Goal: Transaction & Acquisition: Purchase product/service

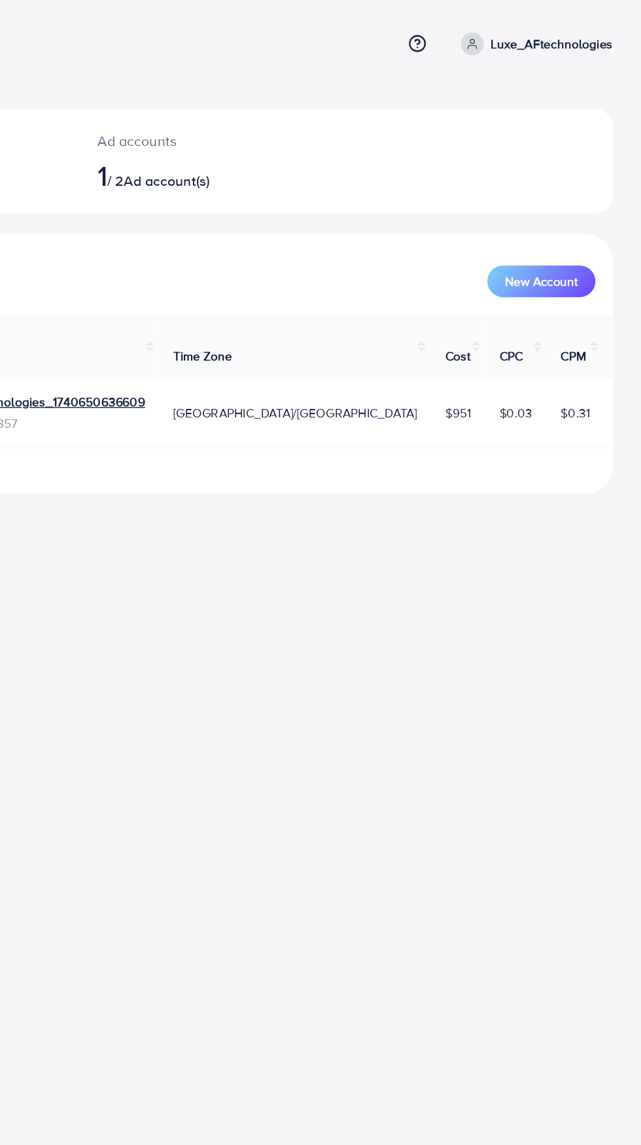
click at [281, 116] on div "Ad accounts 1 / 2 Ad account(s)" at bounding box center [296, 119] width 150 height 77
click at [291, 135] on span "Ad account(s)" at bounding box center [288, 134] width 64 height 14
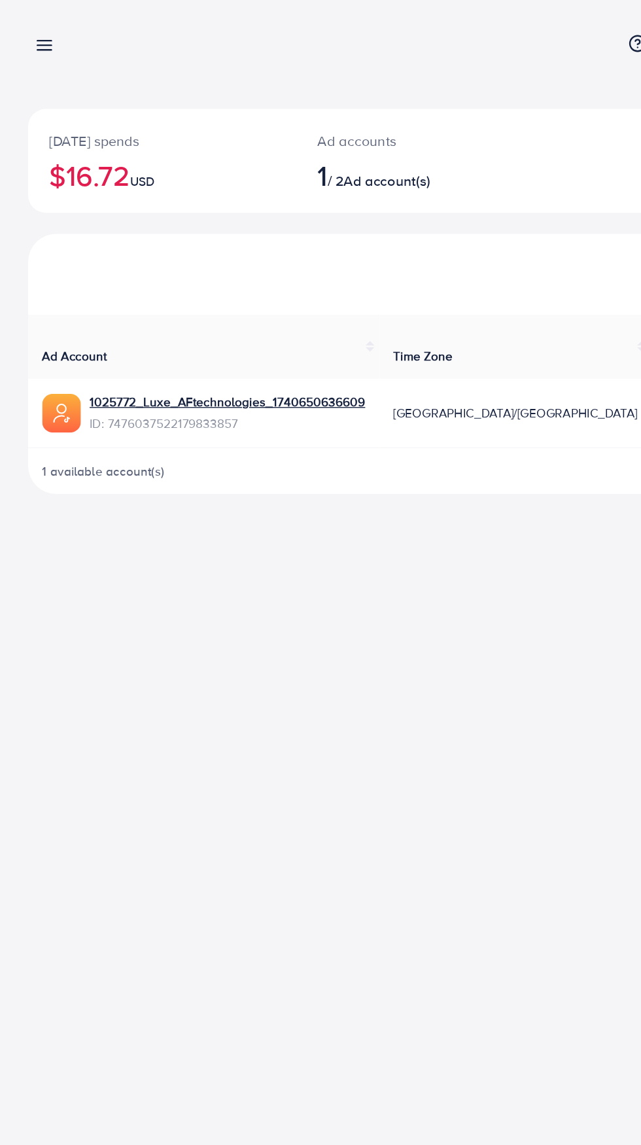
click at [273, 603] on div "Overview Help Center Contact Support Term and policy About Us Luxe_AFtechnologi…" at bounding box center [320, 572] width 641 height 1145
click at [35, 37] on line at bounding box center [33, 37] width 10 height 0
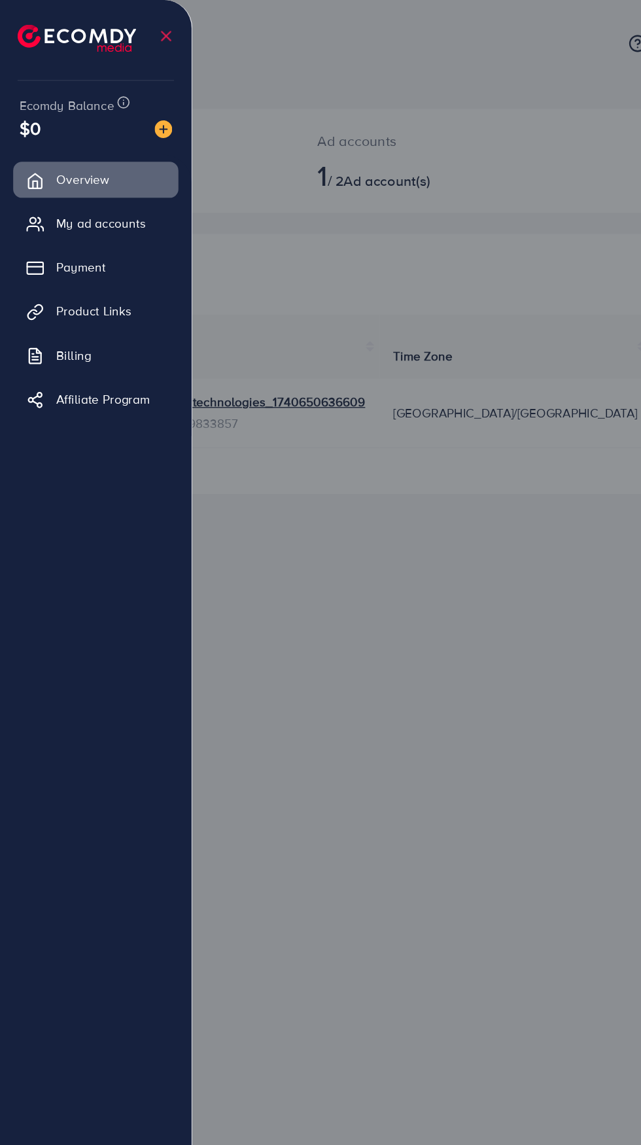
click at [128, 99] on img at bounding box center [121, 96] width 13 height 13
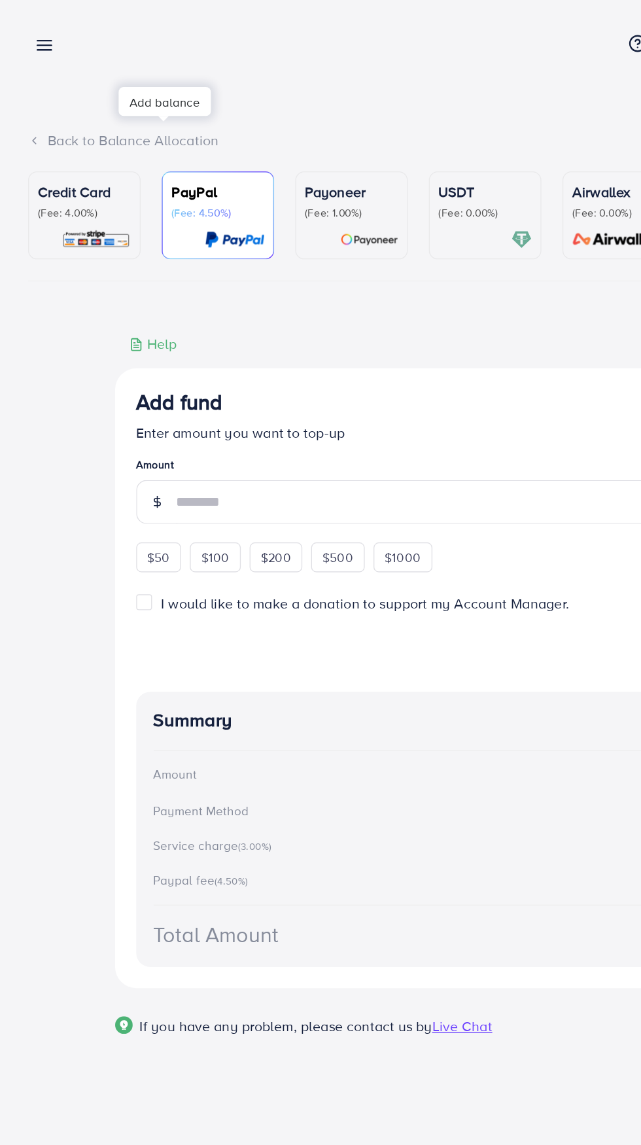
click at [73, 168] on div "Credit Card (Fee: 4.00%)" at bounding box center [62, 160] width 69 height 51
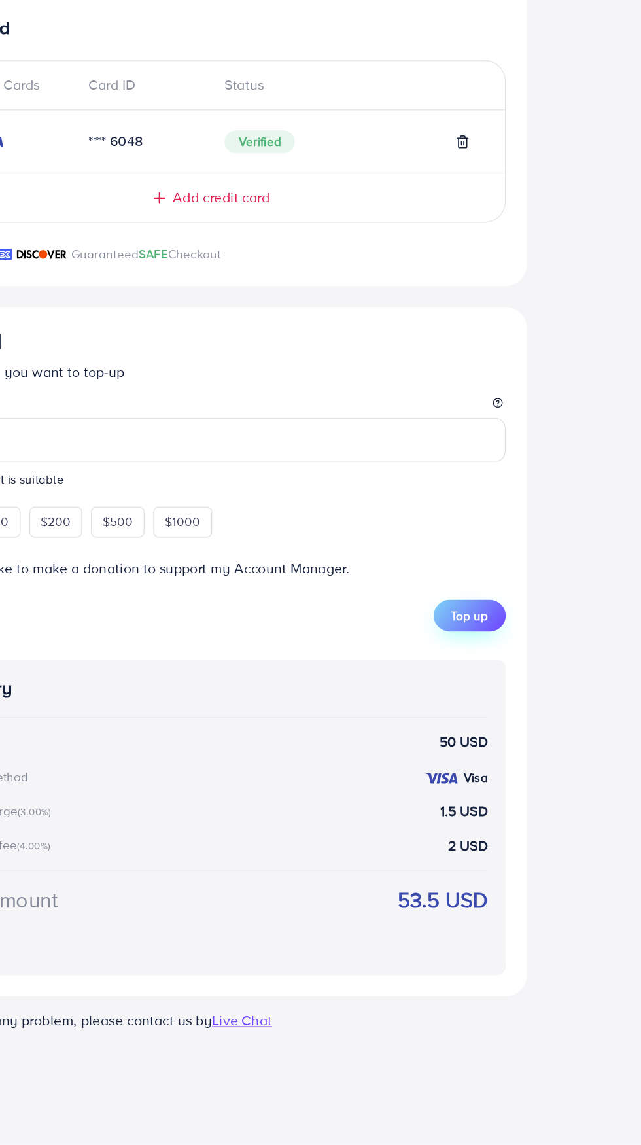
type input "**"
click at [539, 752] on button "Top up" at bounding box center [514, 751] width 54 height 24
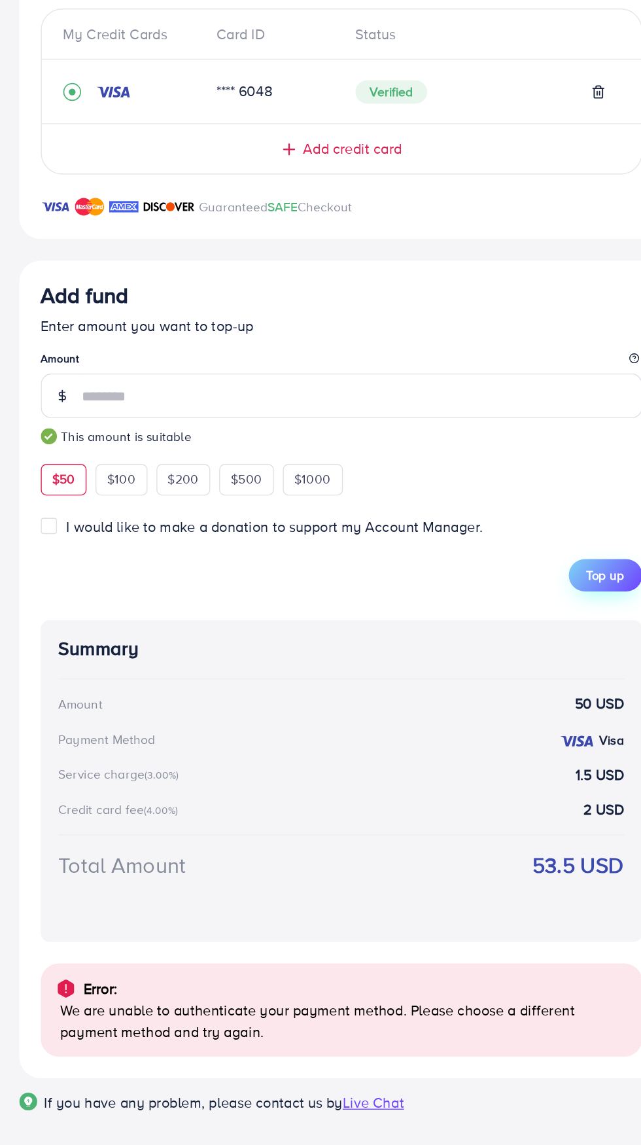
scroll to position [39, 0]
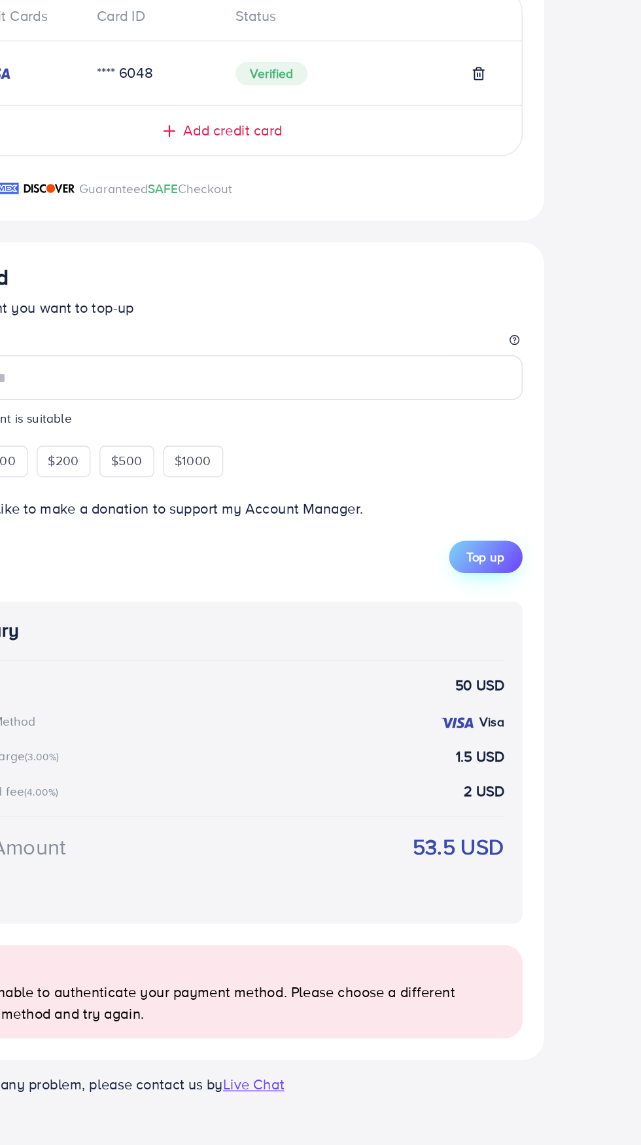
click at [533, 718] on button "Top up" at bounding box center [514, 716] width 54 height 24
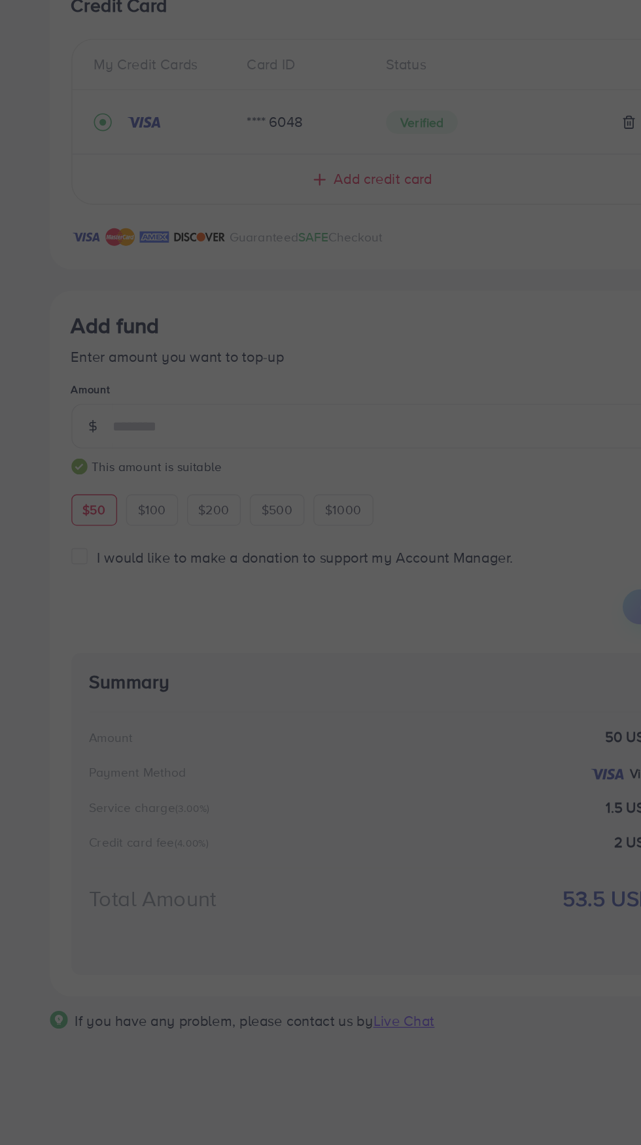
scroll to position [0, 0]
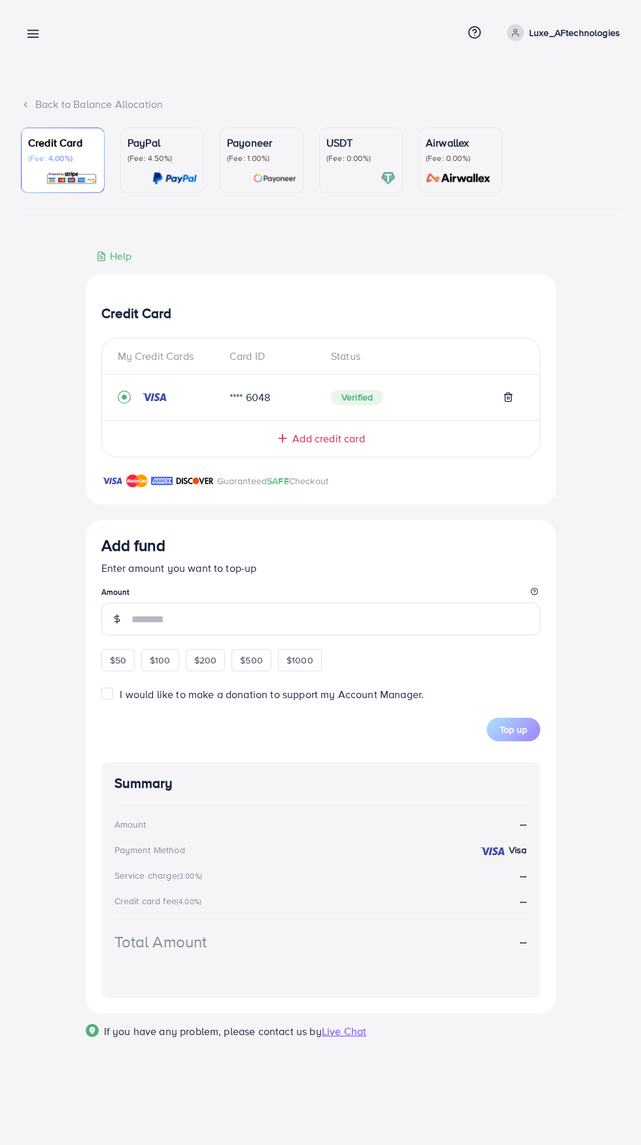
click at [412, 628] on input "number" at bounding box center [336, 619] width 409 height 33
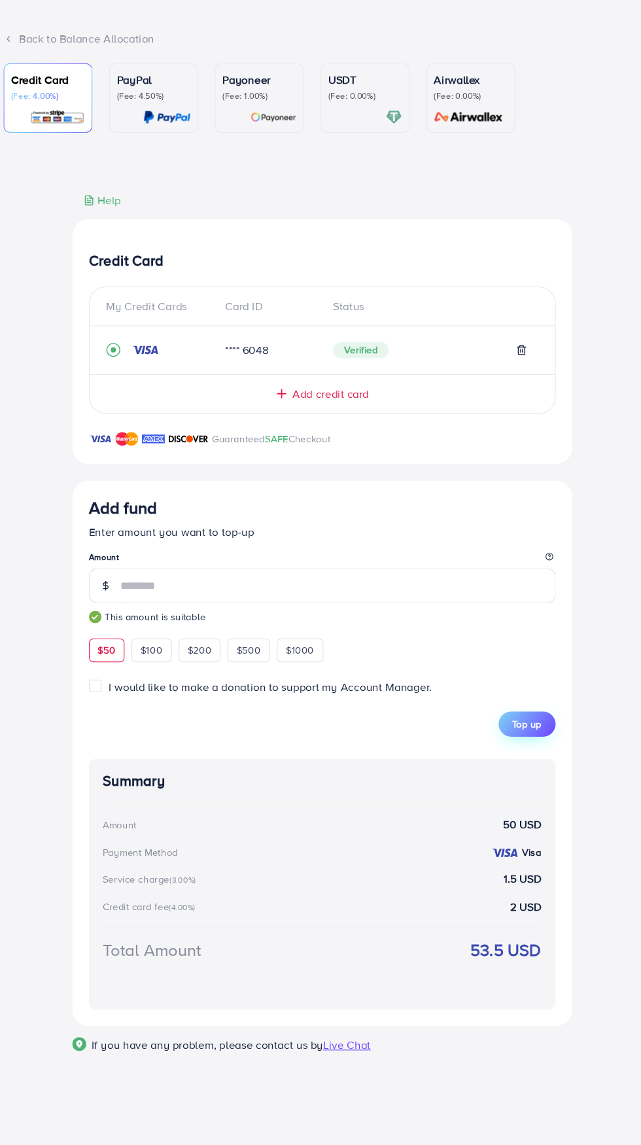
type input "**"
click at [515, 753] on span "Top up" at bounding box center [513, 749] width 27 height 13
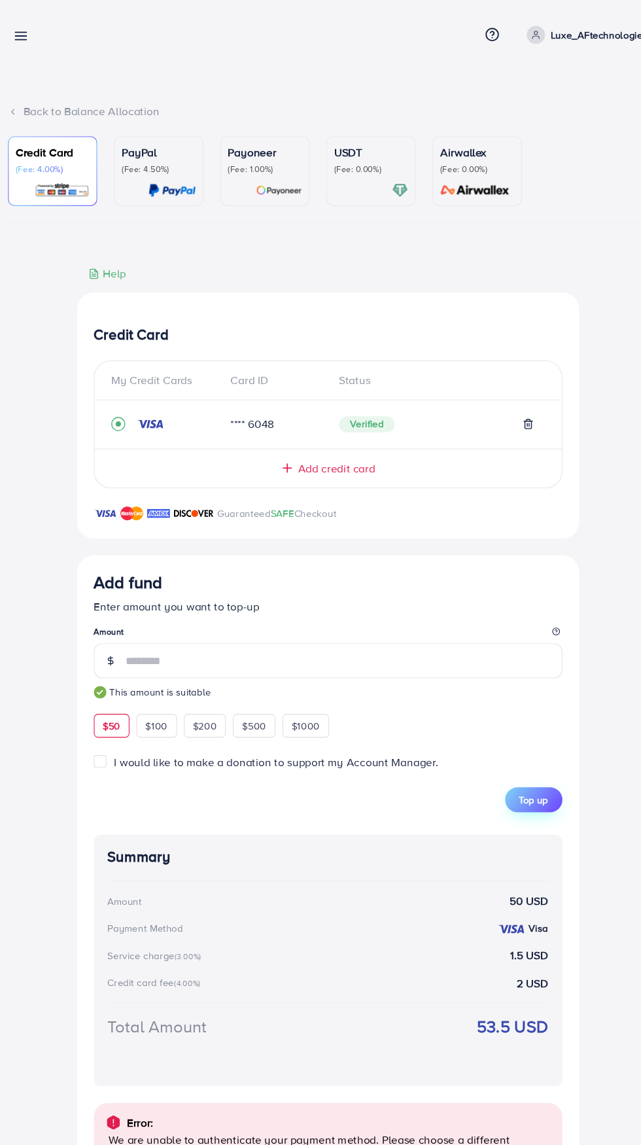
click at [522, 741] on button "Top up" at bounding box center [514, 749] width 54 height 24
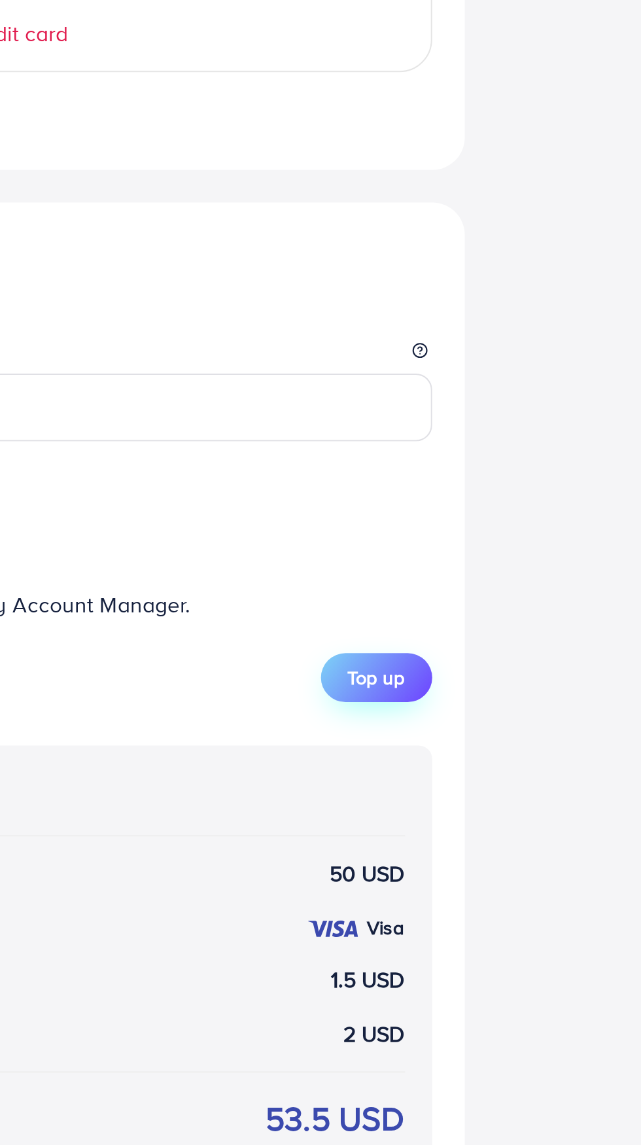
scroll to position [37, 0]
click at [534, 724] on button "Top up" at bounding box center [514, 715] width 54 height 24
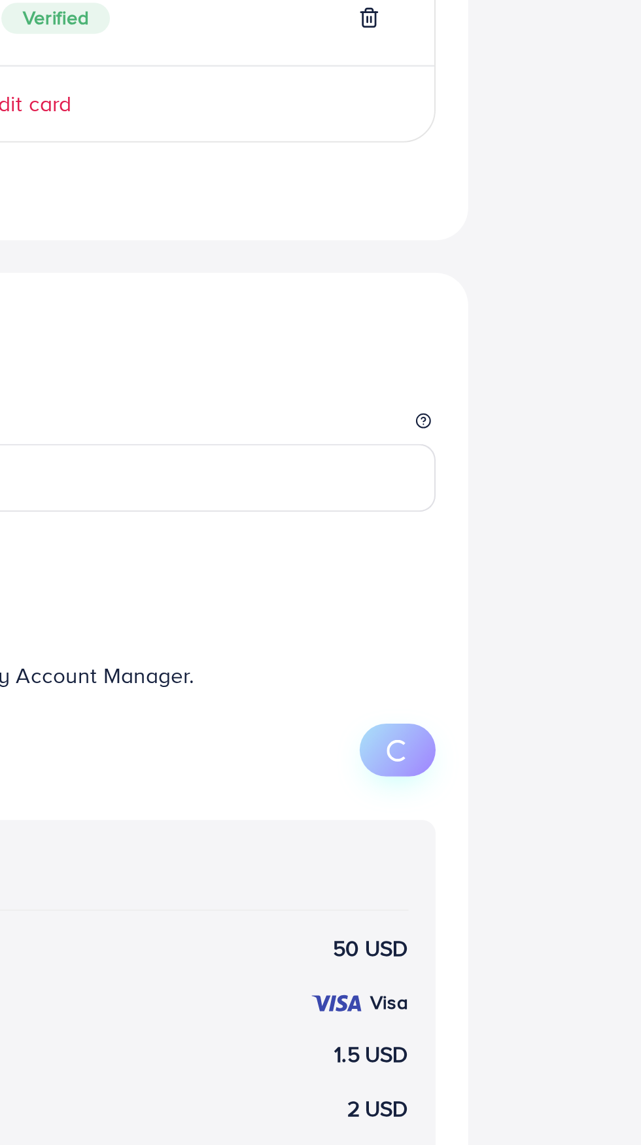
scroll to position [0, 0]
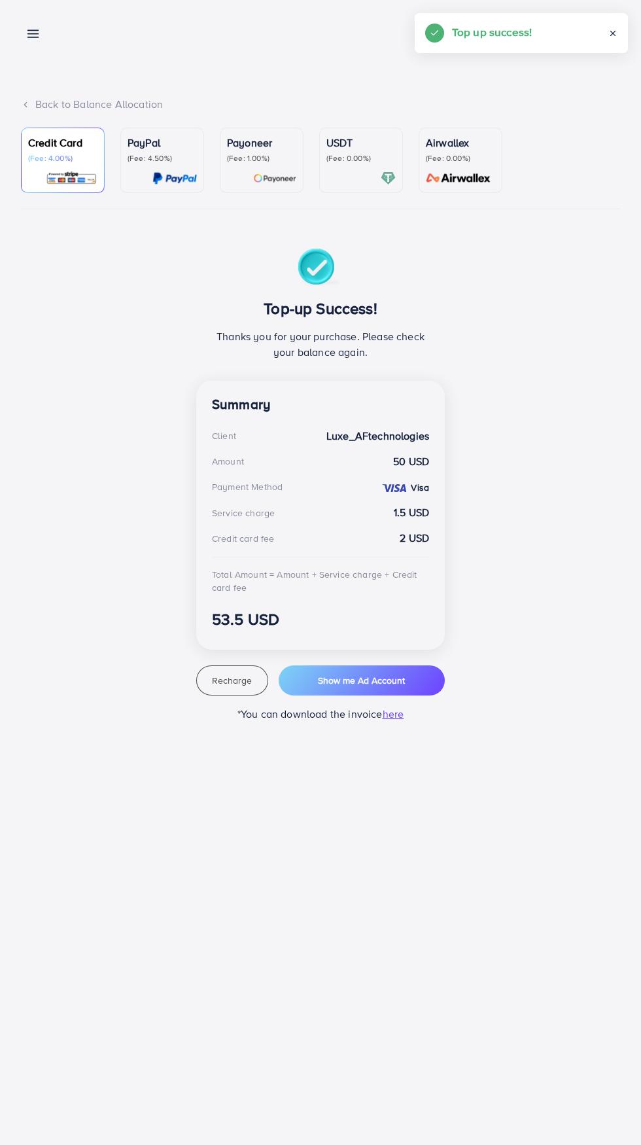
click at [33, 37] on line at bounding box center [33, 37] width 10 height 0
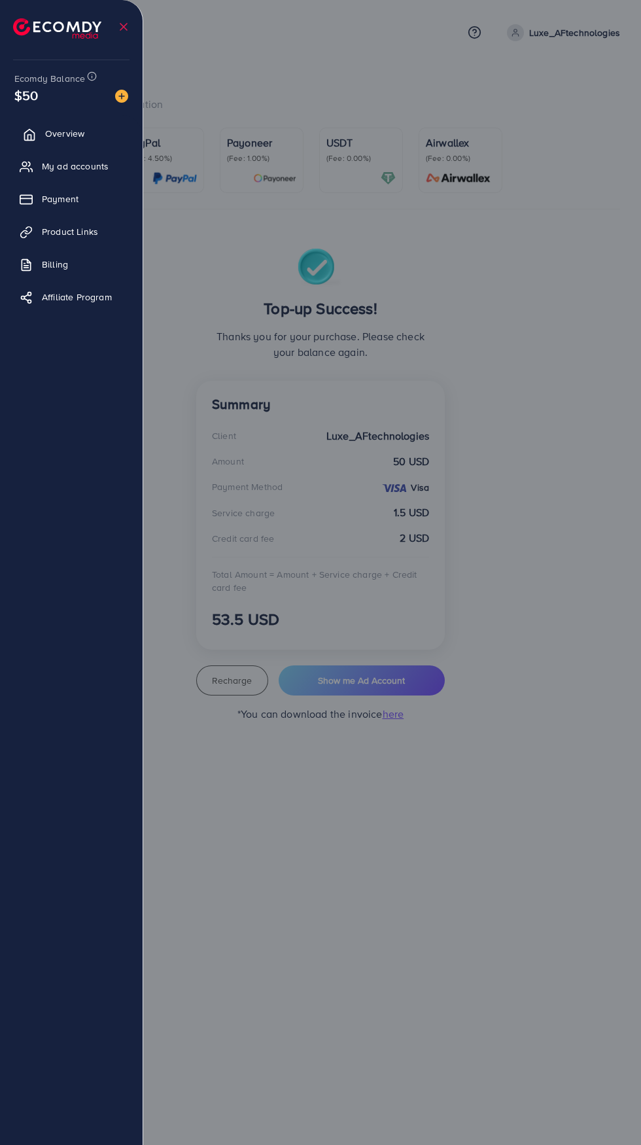
click at [90, 130] on link "Overview" at bounding box center [71, 133] width 123 height 26
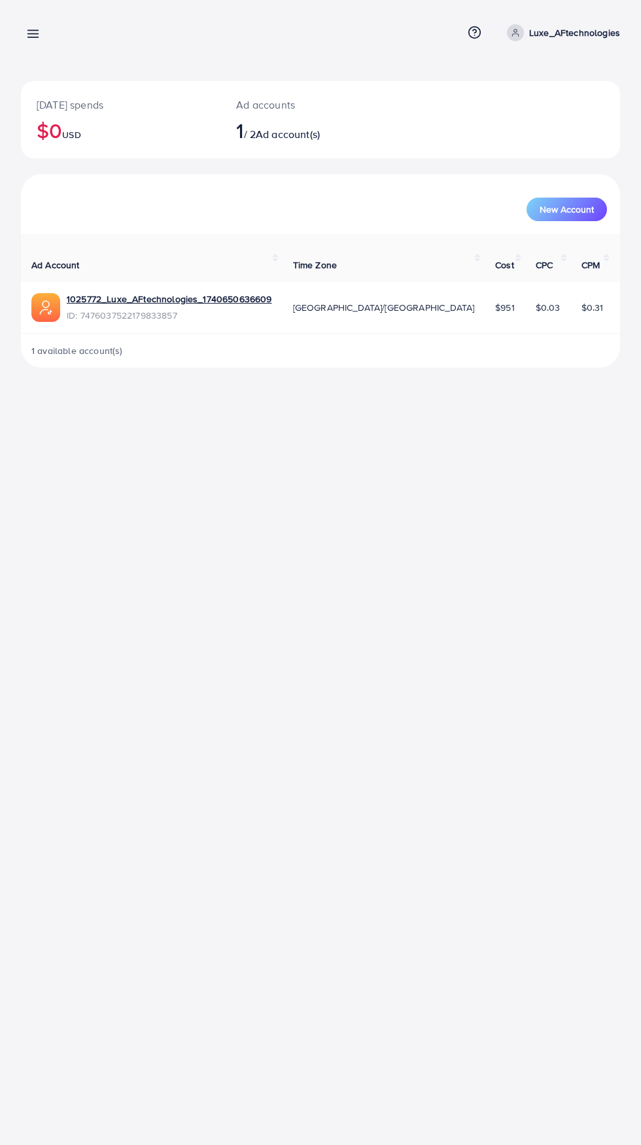
click at [103, 192] on div "New Account" at bounding box center [321, 204] width 594 height 34
click at [31, 39] on icon at bounding box center [33, 34] width 14 height 14
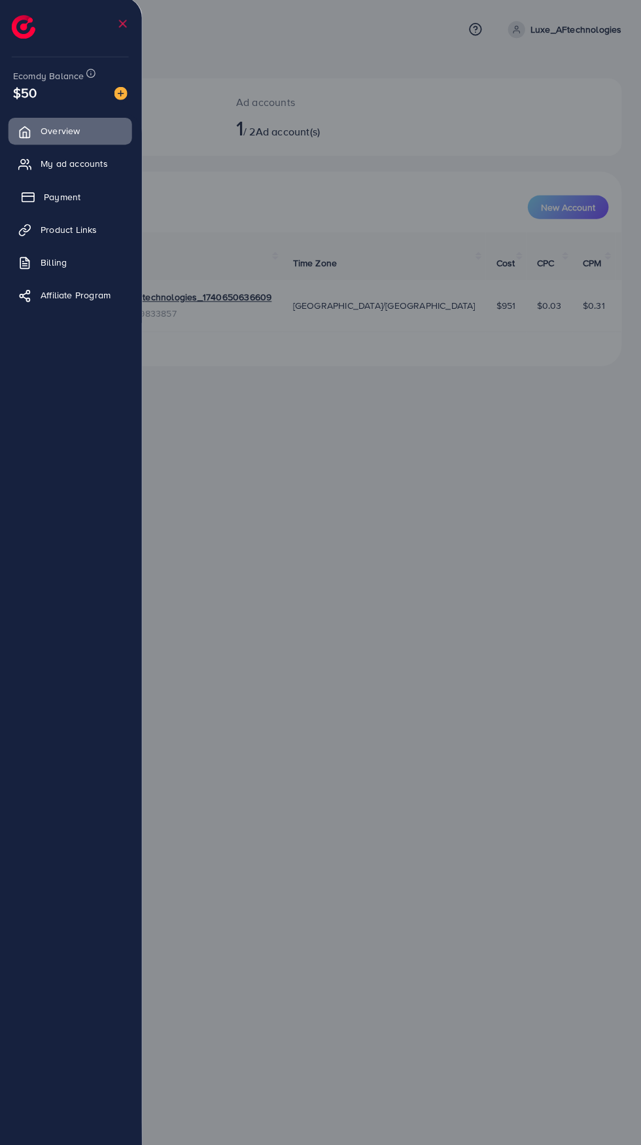
click at [82, 198] on link "Payment" at bounding box center [71, 199] width 123 height 26
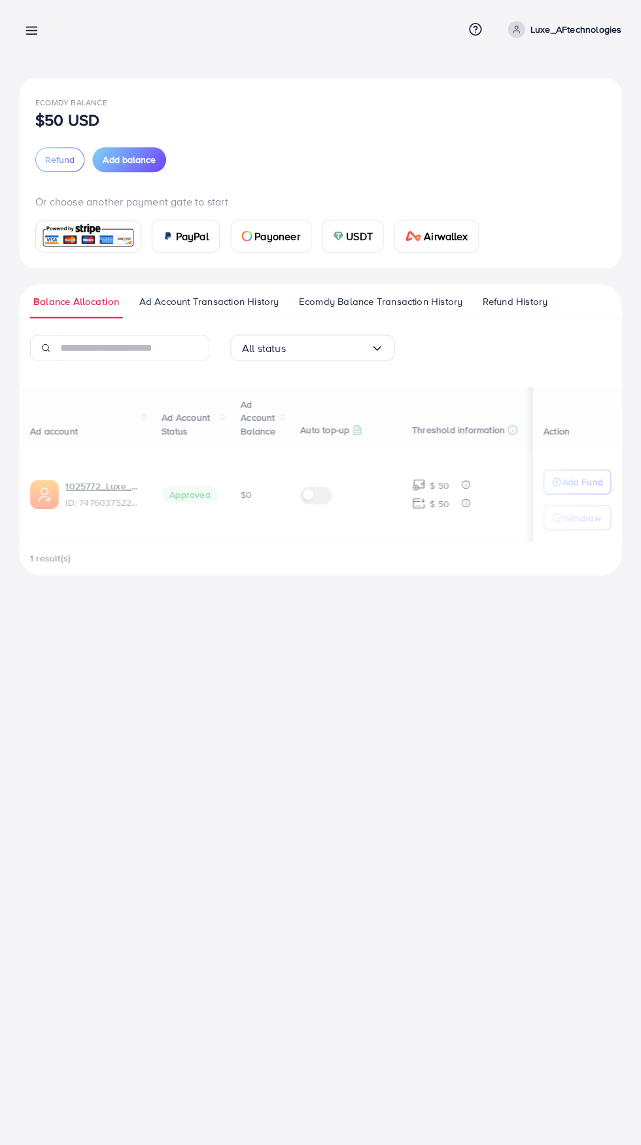
click at [62, 167] on div at bounding box center [320, 687] width 641 height 1374
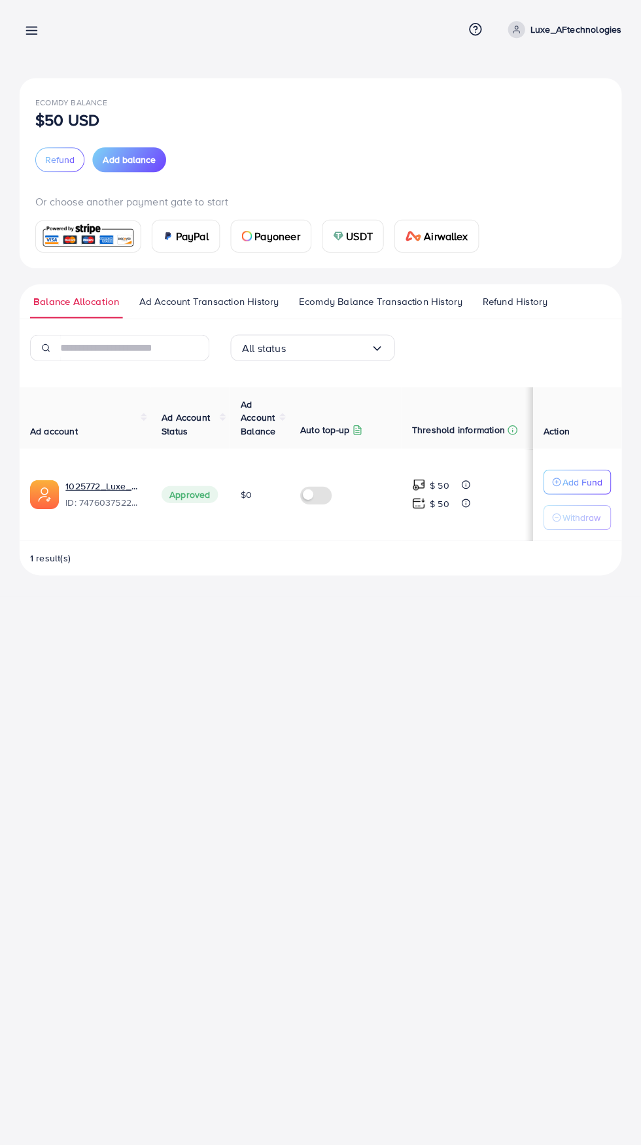
click at [30, 33] on icon at bounding box center [33, 34] width 14 height 14
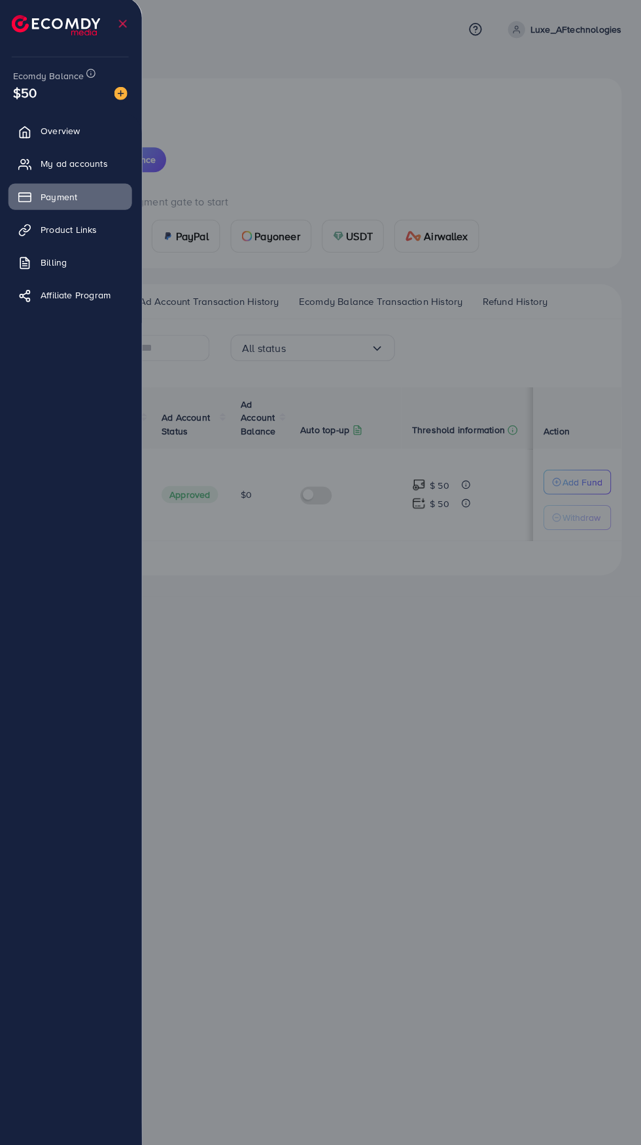
click at [491, 862] on div at bounding box center [320, 687] width 641 height 1374
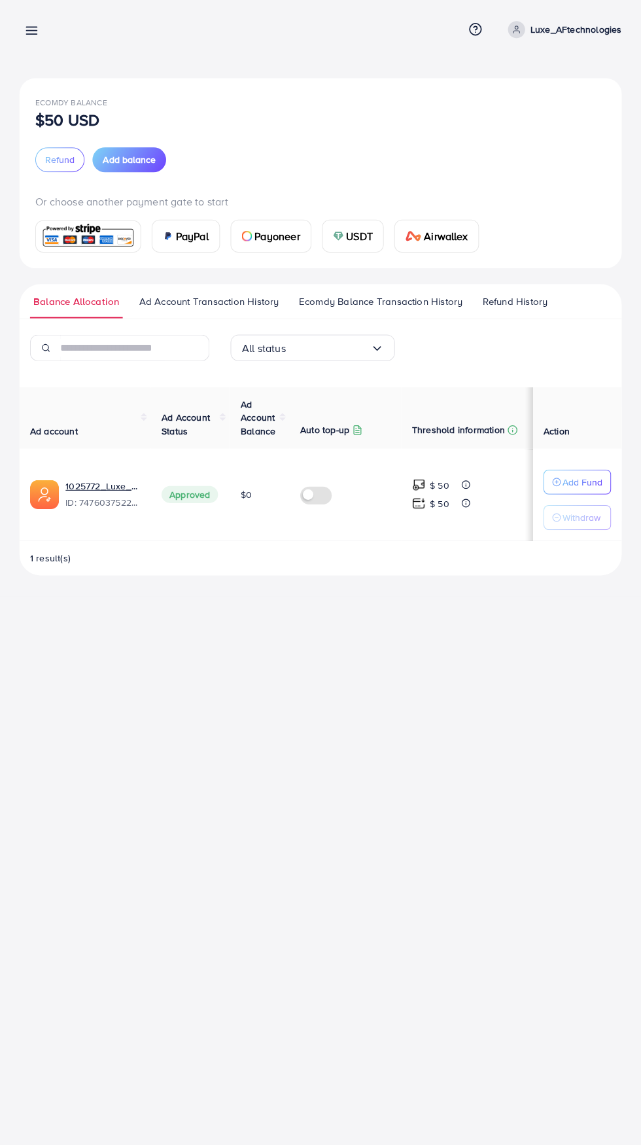
click at [33, 31] on line at bounding box center [33, 31] width 10 height 0
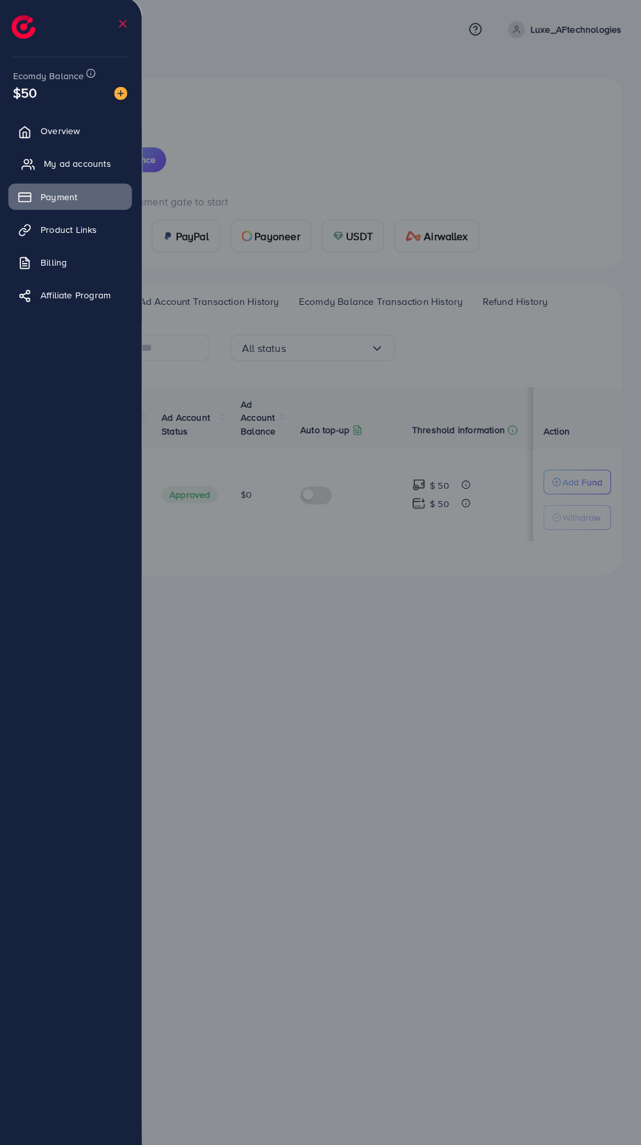
click at [51, 162] on span "My ad accounts" at bounding box center [78, 166] width 67 height 13
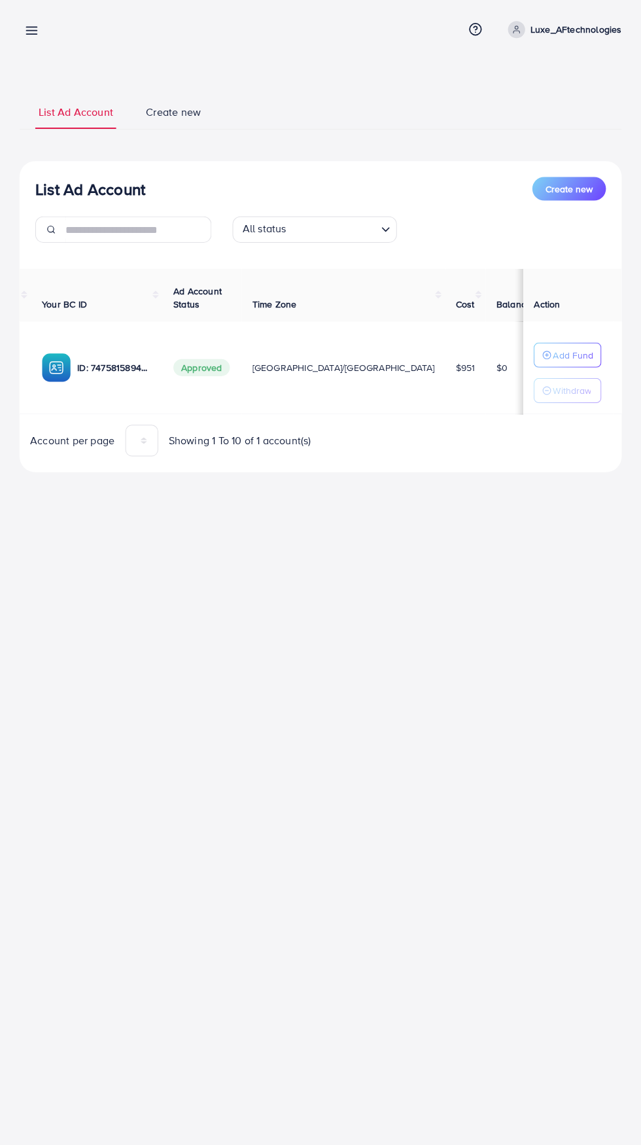
scroll to position [0, 171]
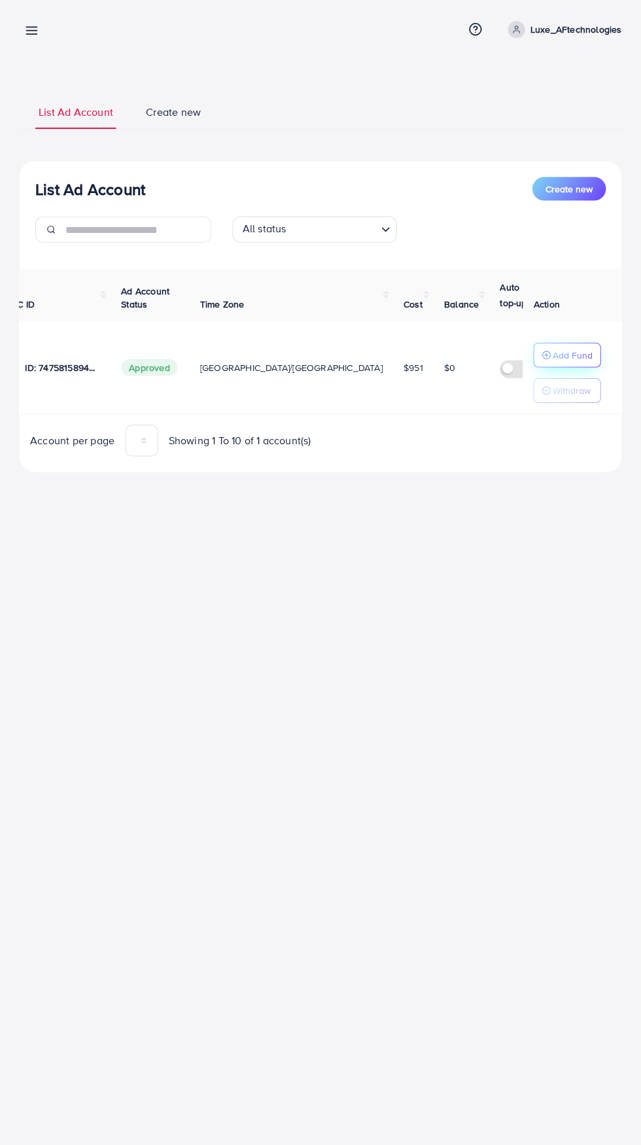
click at [588, 366] on button "Add Fund" at bounding box center [566, 356] width 67 height 25
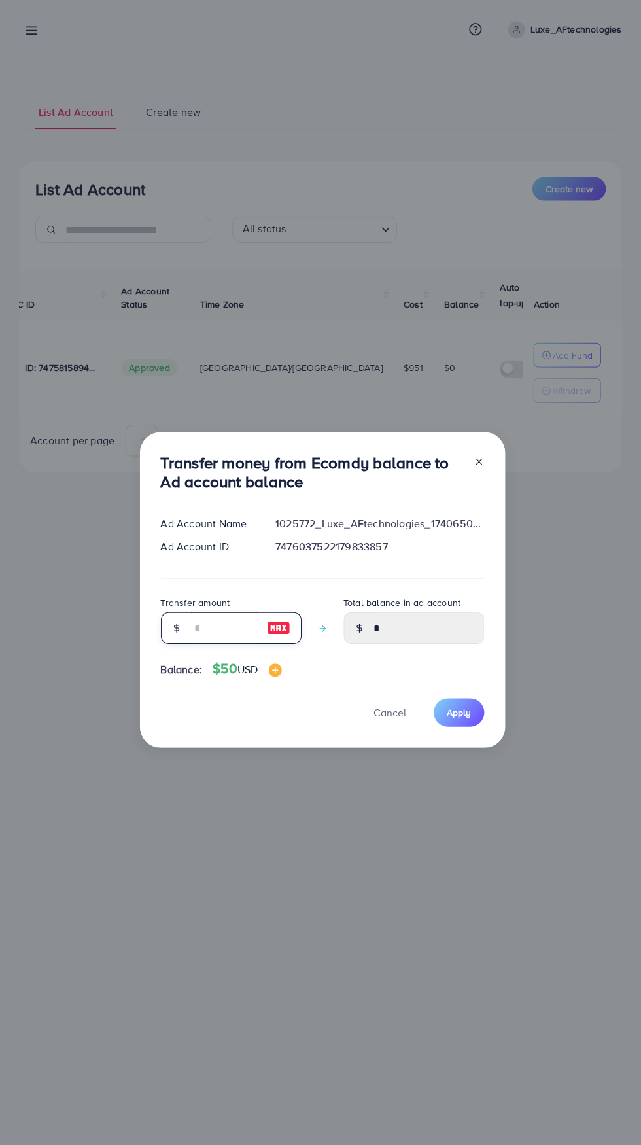
click at [239, 624] on input "number" at bounding box center [224, 627] width 65 height 31
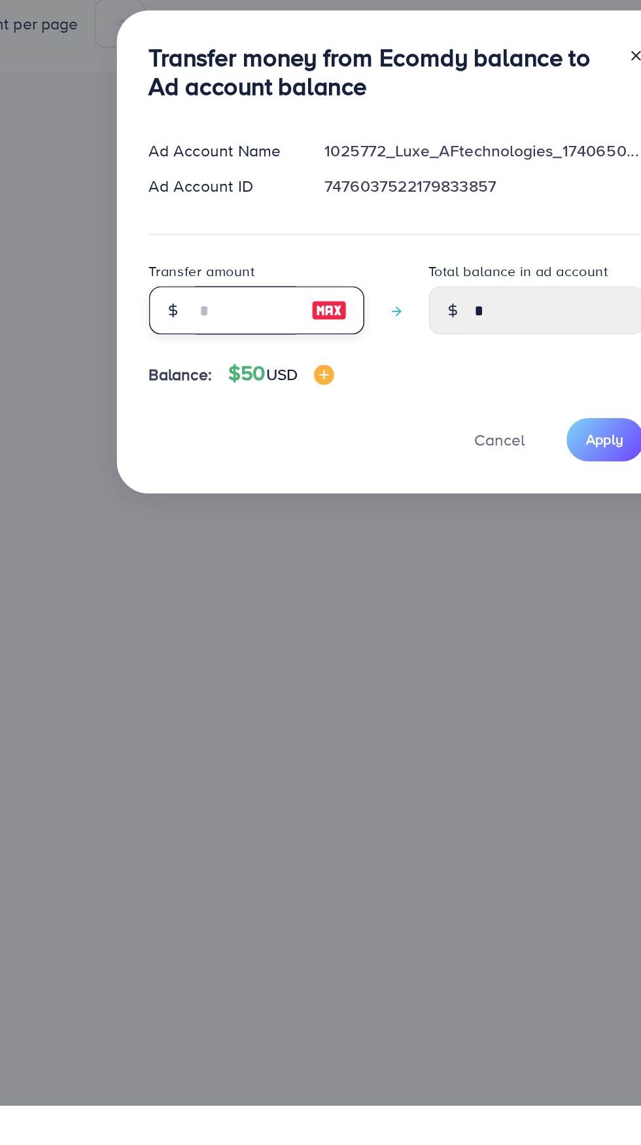
type input "*"
type input "****"
type input "**"
type input "*****"
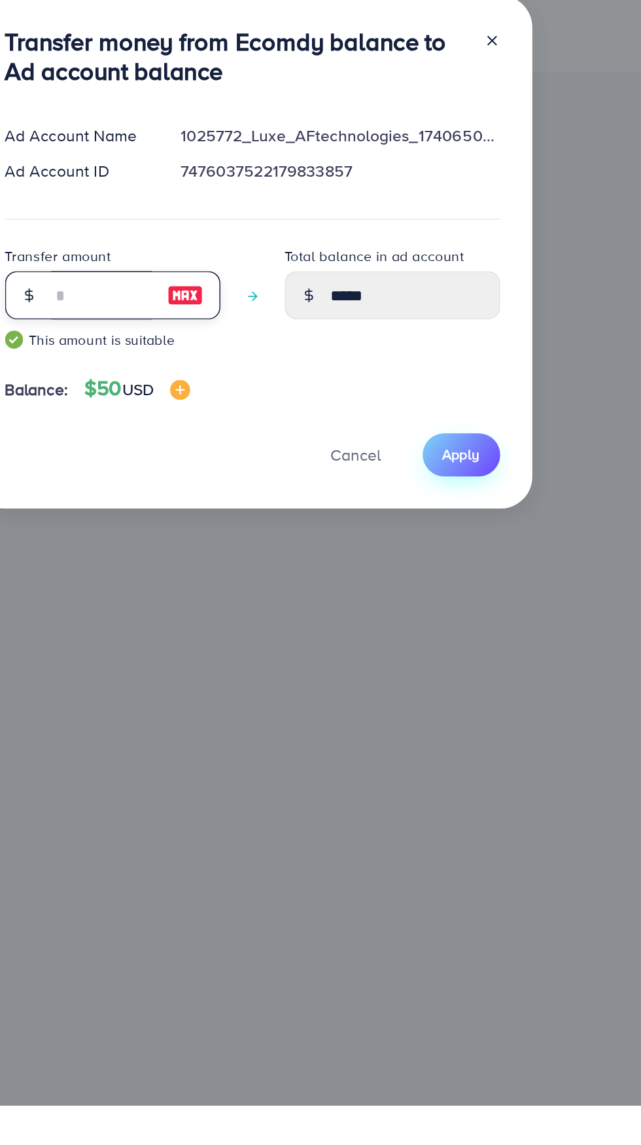
type input "**"
click at [466, 722] on span "Apply" at bounding box center [458, 721] width 24 height 13
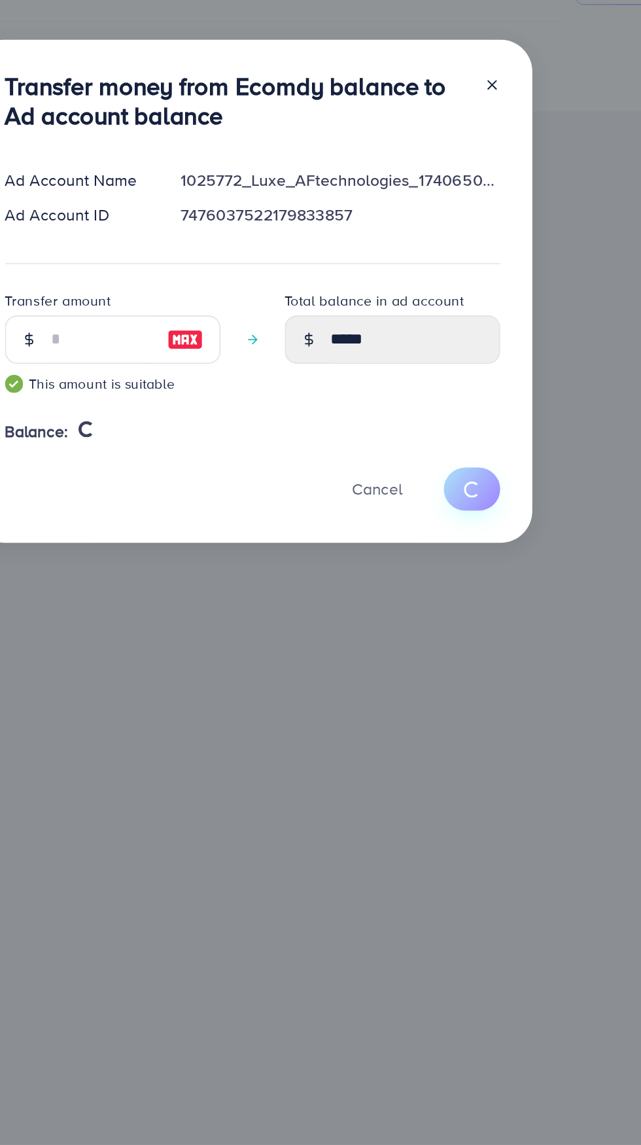
type input "*"
